Goal: Transaction & Acquisition: Purchase product/service

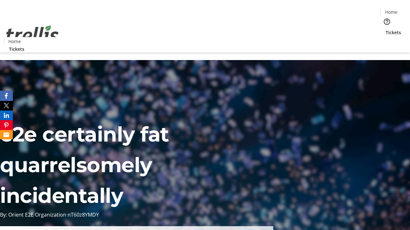
click at [385, 29] on span "Tickets" at bounding box center [392, 32] width 15 height 7
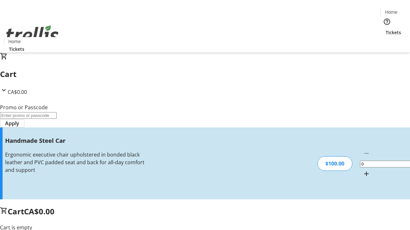
click at [362, 170] on mat-icon "Increment by one" at bounding box center [366, 174] width 8 height 8
type input "1"
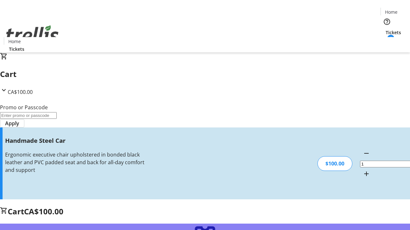
type input "FREE"
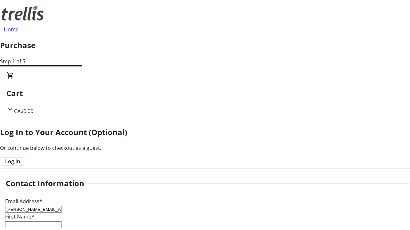
type input "[PERSON_NAME][EMAIL_ADDRESS][PERSON_NAME][DOMAIN_NAME]"
type input "[PERSON_NAME]"
